Goal: Information Seeking & Learning: Learn about a topic

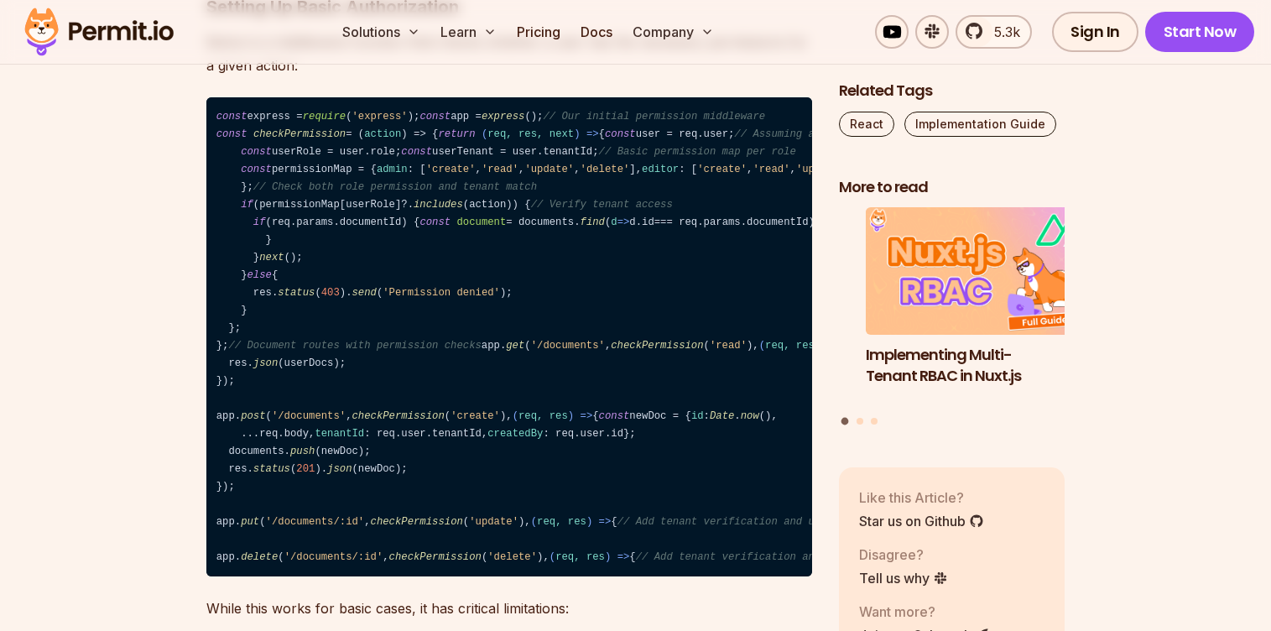
scroll to position [5383, 0]
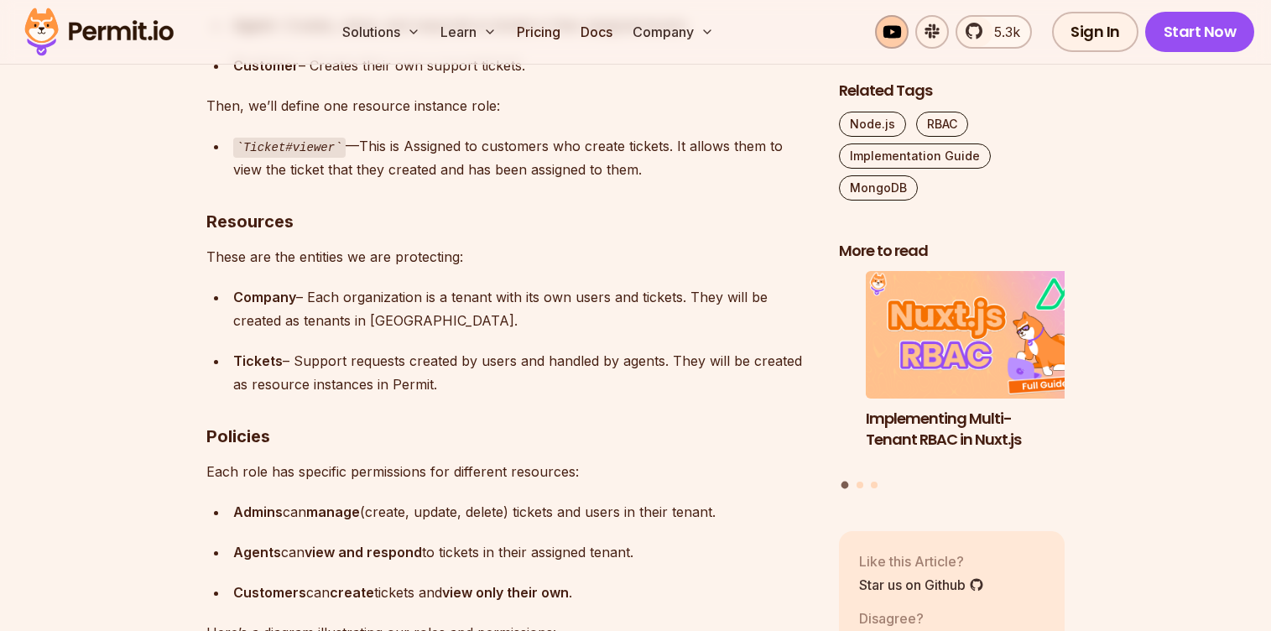
scroll to position [7986, 0]
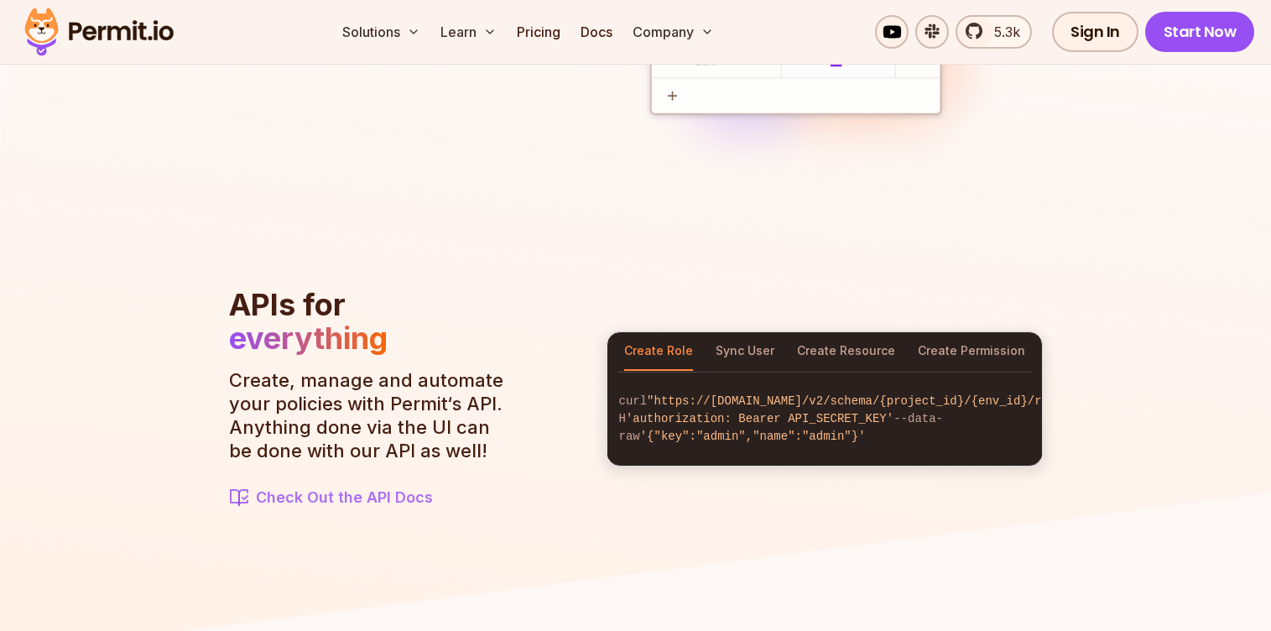
scroll to position [1708, 0]
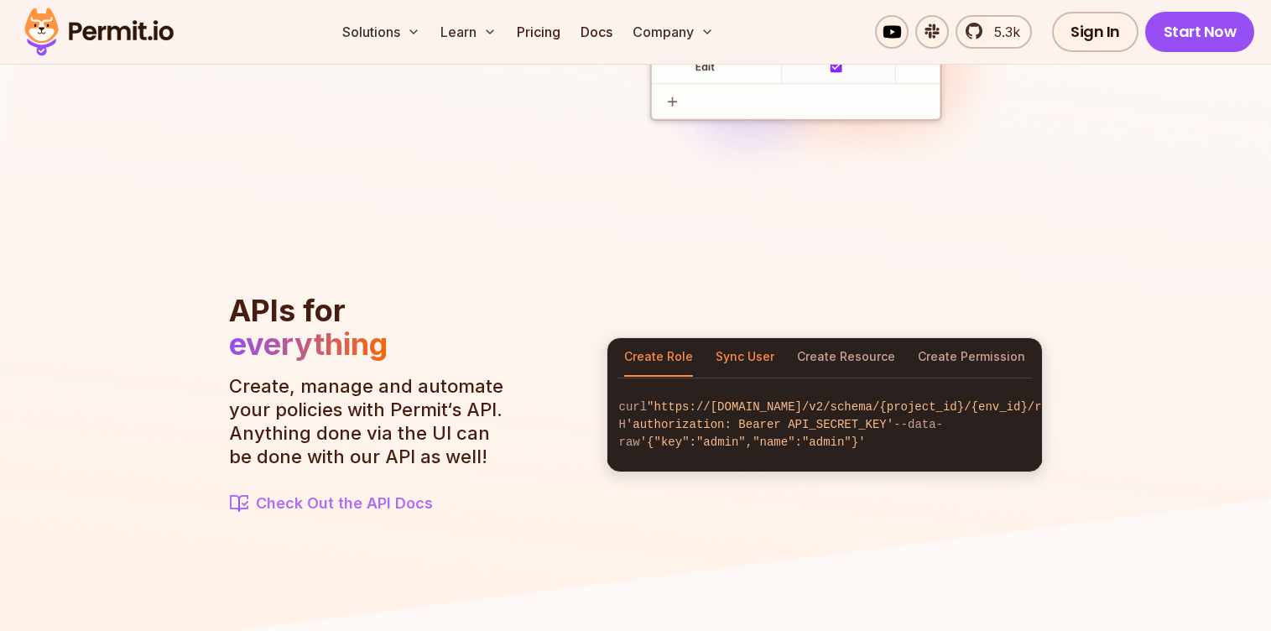
click at [746, 352] on button "Sync User" at bounding box center [745, 357] width 59 height 39
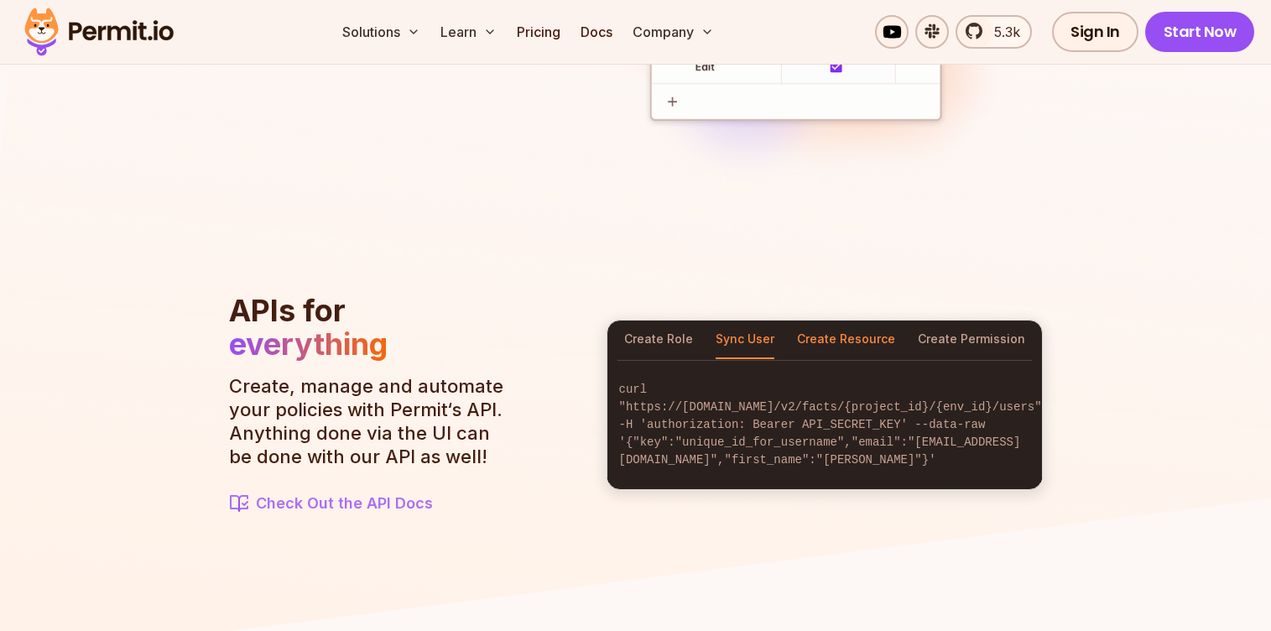
click at [856, 347] on button "Create Resource" at bounding box center [846, 340] width 98 height 39
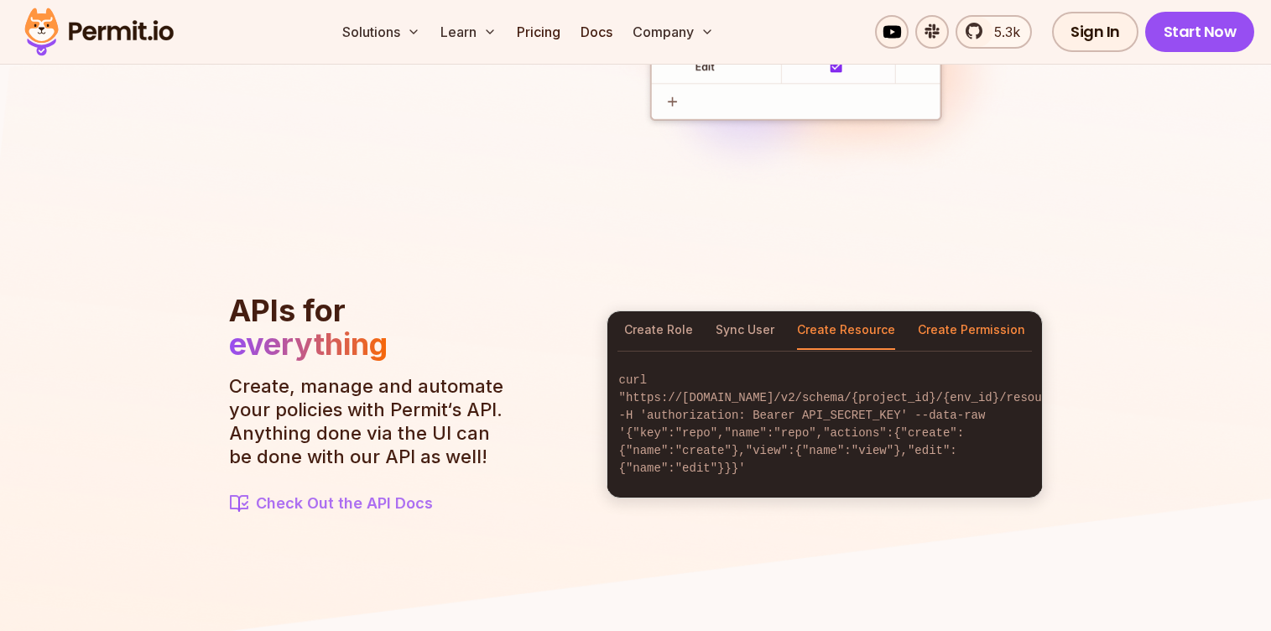
click at [939, 340] on button "Create Permission" at bounding box center [971, 330] width 107 height 39
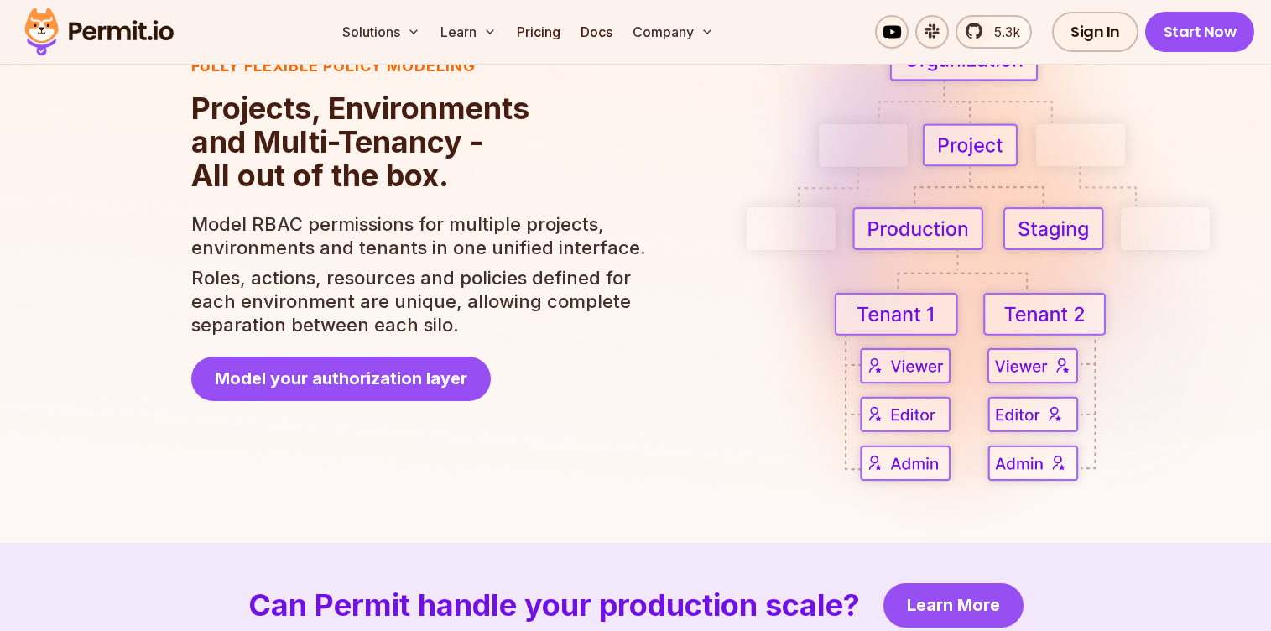
scroll to position [2950, 0]
